Goal: Task Accomplishment & Management: Complete application form

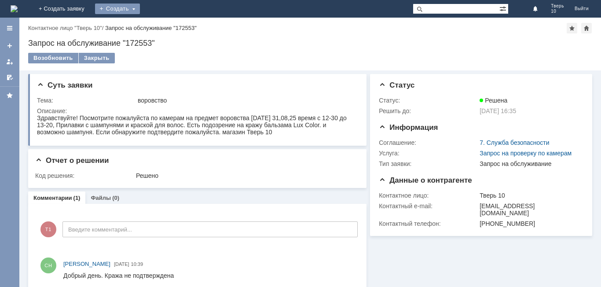
click at [140, 9] on div "Создать" at bounding box center [117, 9] width 45 height 11
click at [164, 26] on link "Заявка" at bounding box center [130, 26] width 67 height 11
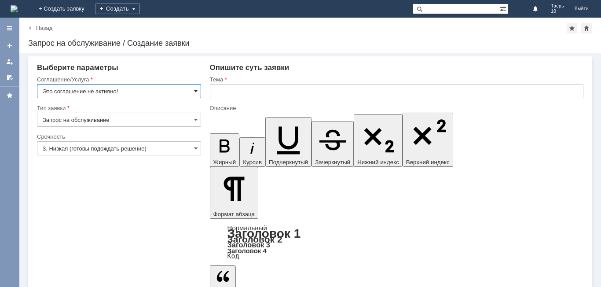
click at [194, 92] on span at bounding box center [196, 91] width 4 height 7
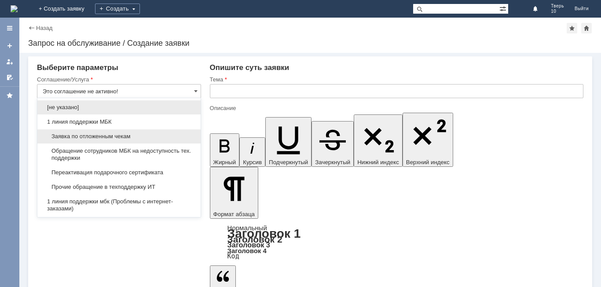
click at [155, 131] on div "Заявка по отложенным чекам" at bounding box center [118, 136] width 163 height 14
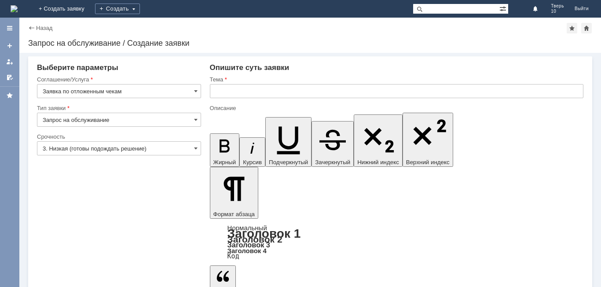
click at [311, 85] on input "text" at bounding box center [397, 91] width 374 height 14
type input "Заявка по отложенным чекам"
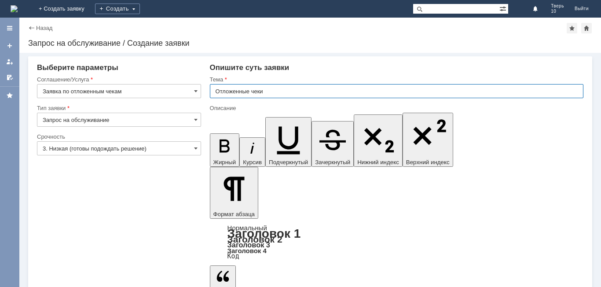
type input "Отложенные чеки"
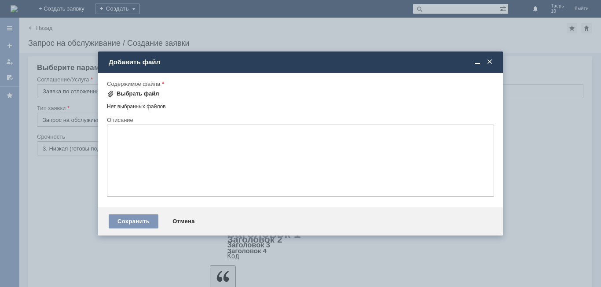
click at [154, 96] on div "Выбрать файл" at bounding box center [138, 93] width 43 height 7
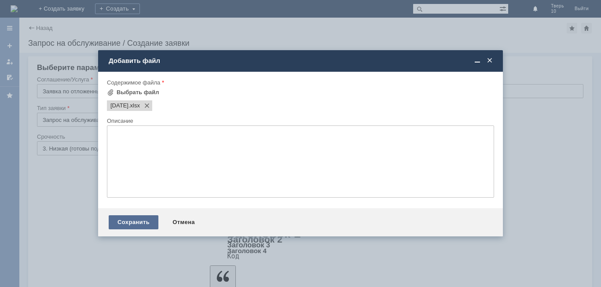
click at [138, 225] on div "Сохранить" at bounding box center [134, 222] width 50 height 14
